Goal: Task Accomplishment & Management: Use online tool/utility

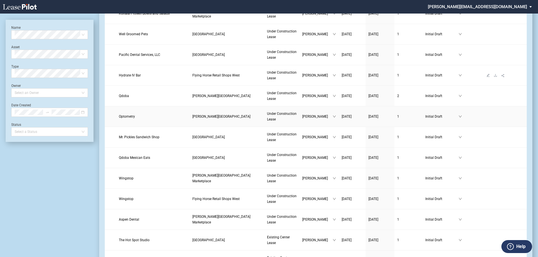
scroll to position [254, 0]
click at [141, 135] on span "Mr. Pickles Sandwich Shop" at bounding box center [139, 137] width 41 height 4
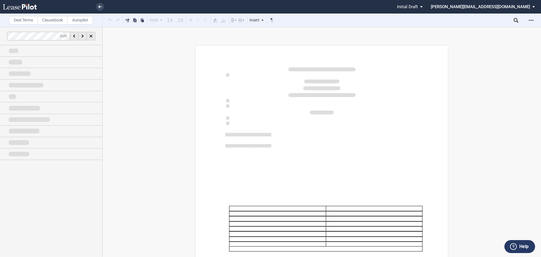
click at [530, 20] on icon "Open Lease options menu" at bounding box center [531, 20] width 5 height 5
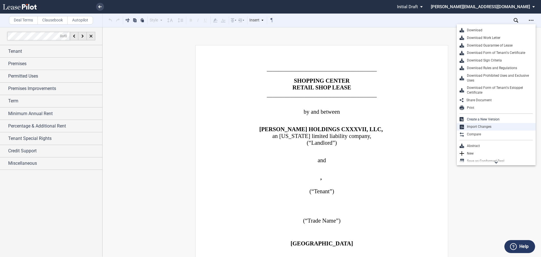
click at [483, 126] on div "Import Changes" at bounding box center [498, 126] width 69 height 5
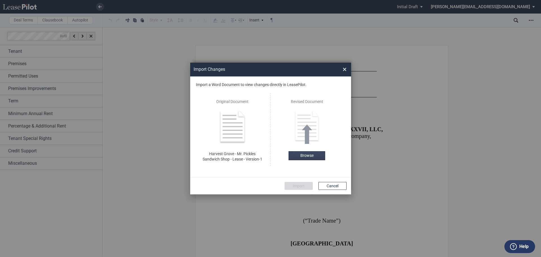
click at [307, 154] on label "Browse" at bounding box center [307, 155] width 37 height 9
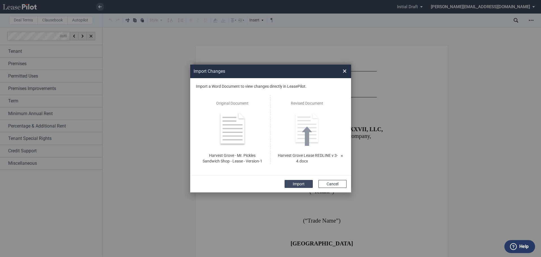
click at [295, 183] on button "Import" at bounding box center [299, 184] width 28 height 8
